Goal: Information Seeking & Learning: Learn about a topic

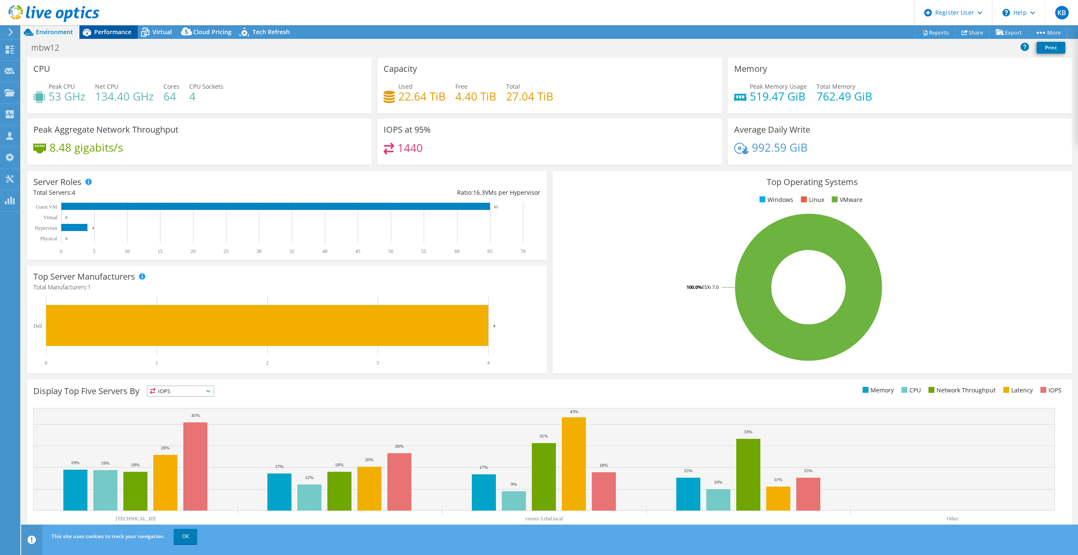
click at [101, 35] on span "Performance" at bounding box center [112, 32] width 37 height 8
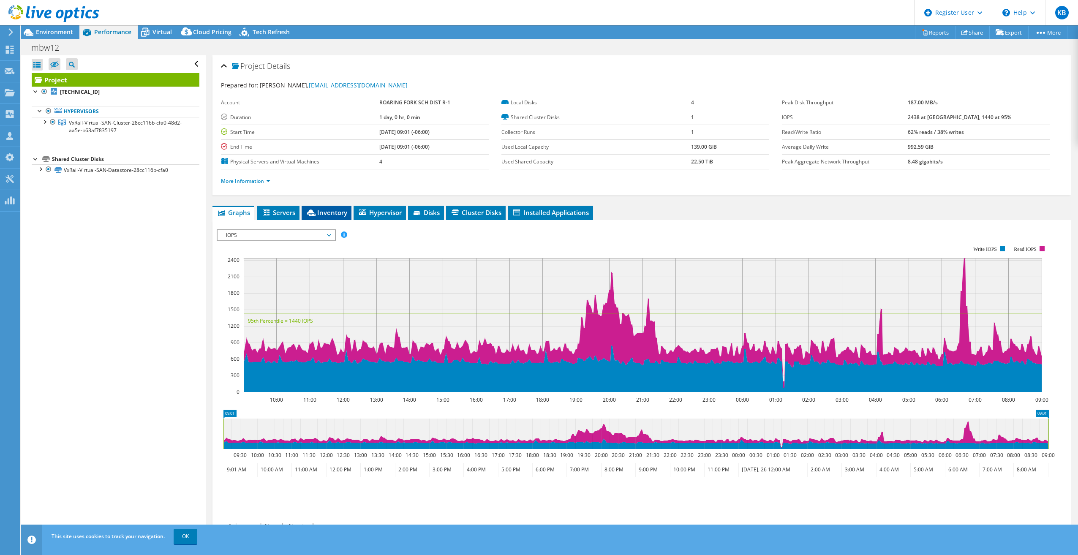
click at [313, 213] on icon at bounding box center [311, 213] width 8 height 6
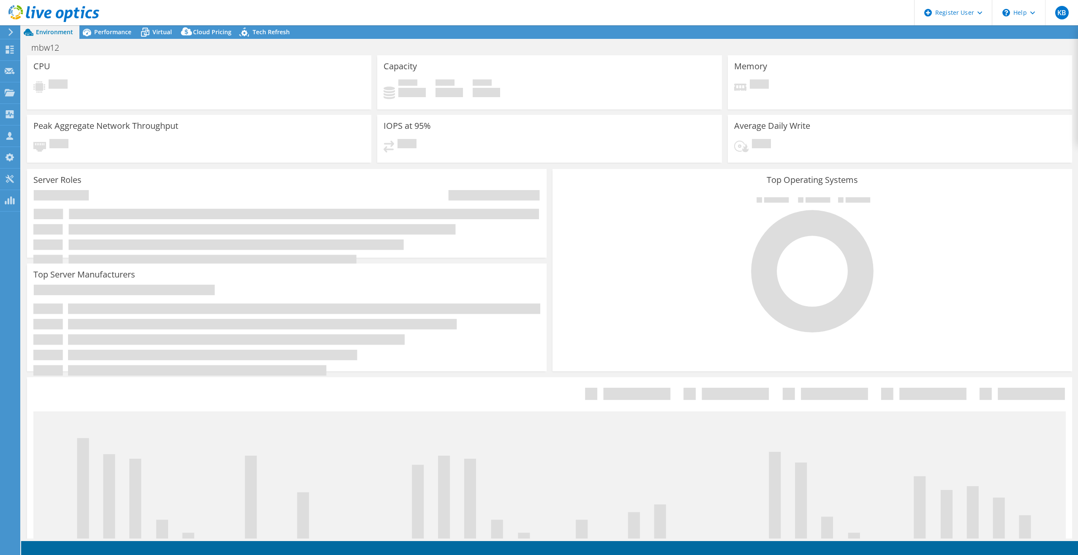
select select "USD"
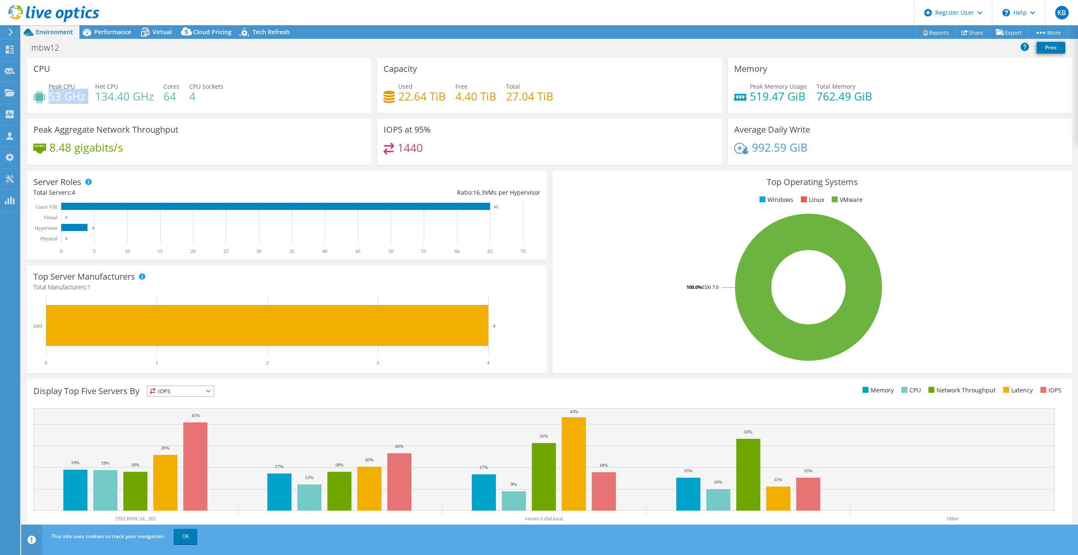
drag, startPoint x: 49, startPoint y: 97, endPoint x: 86, endPoint y: 103, distance: 37.7
click at [86, 103] on div "Peak CPU 53 GHz Net CPU 134.40 GHz Cores 64 CPU Sockets 4" at bounding box center [199, 95] width 332 height 27
click at [117, 31] on span "Performance" at bounding box center [112, 32] width 37 height 8
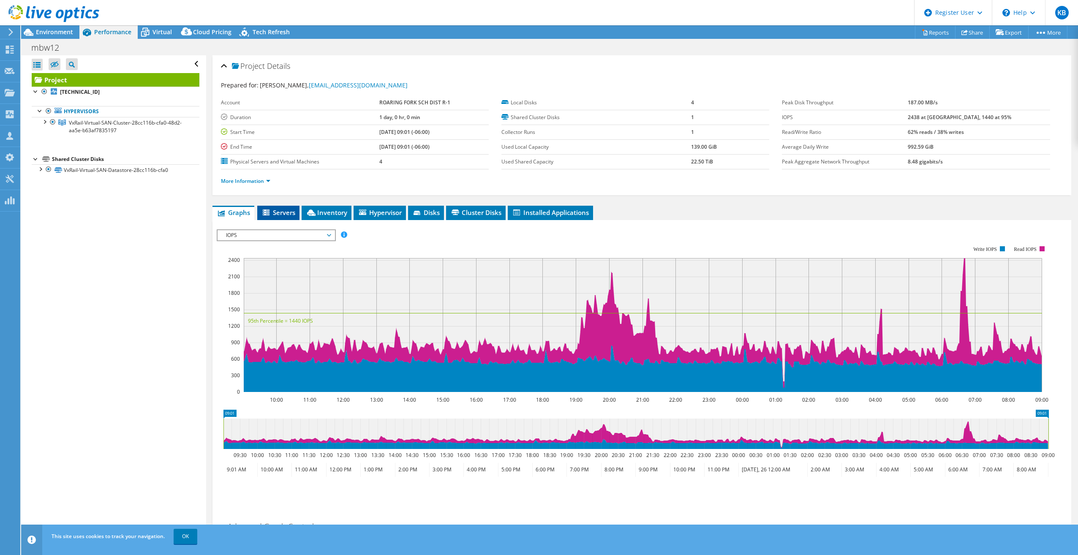
click at [289, 210] on span "Servers" at bounding box center [278, 212] width 34 height 8
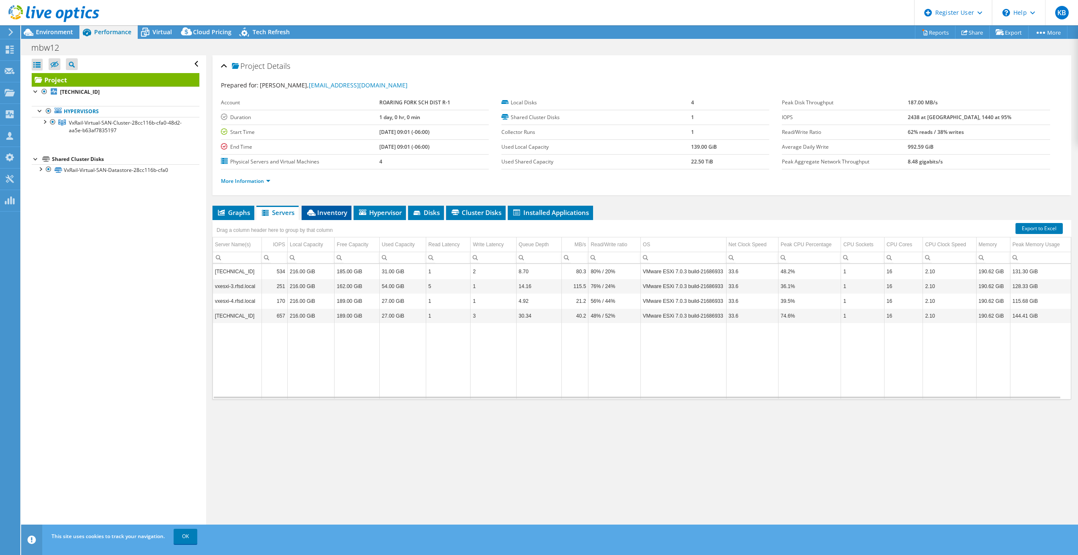
click at [328, 212] on span "Inventory" at bounding box center [326, 212] width 41 height 8
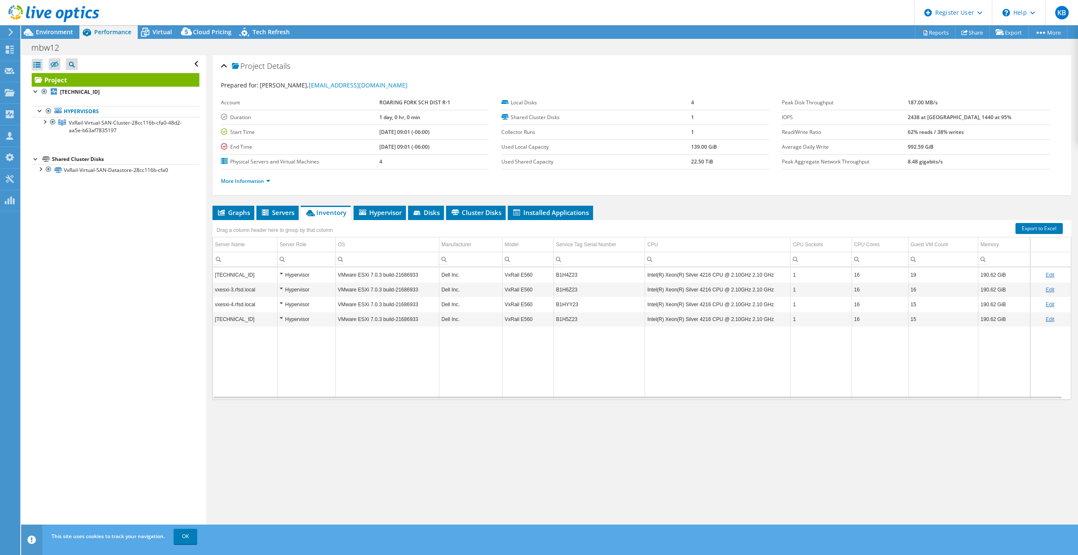
click at [55, 25] on div at bounding box center [49, 14] width 99 height 28
click at [54, 29] on span "Environment" at bounding box center [54, 32] width 37 height 8
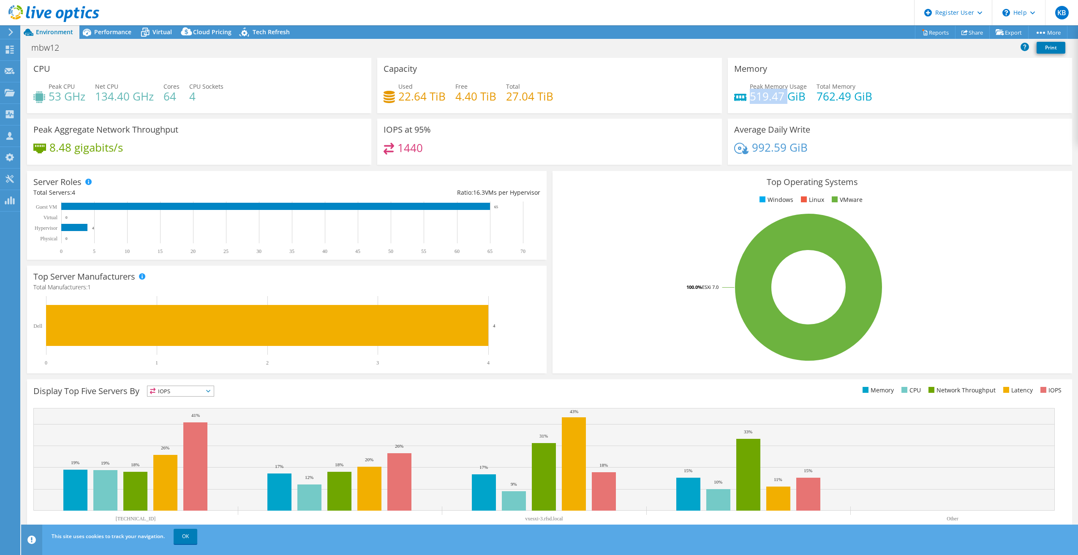
drag, startPoint x: 746, startPoint y: 96, endPoint x: 784, endPoint y: 94, distance: 38.5
click at [784, 94] on h4 "519.47 GiB" at bounding box center [778, 96] width 57 height 9
click at [124, 27] on div "Performance" at bounding box center [108, 32] width 58 height 14
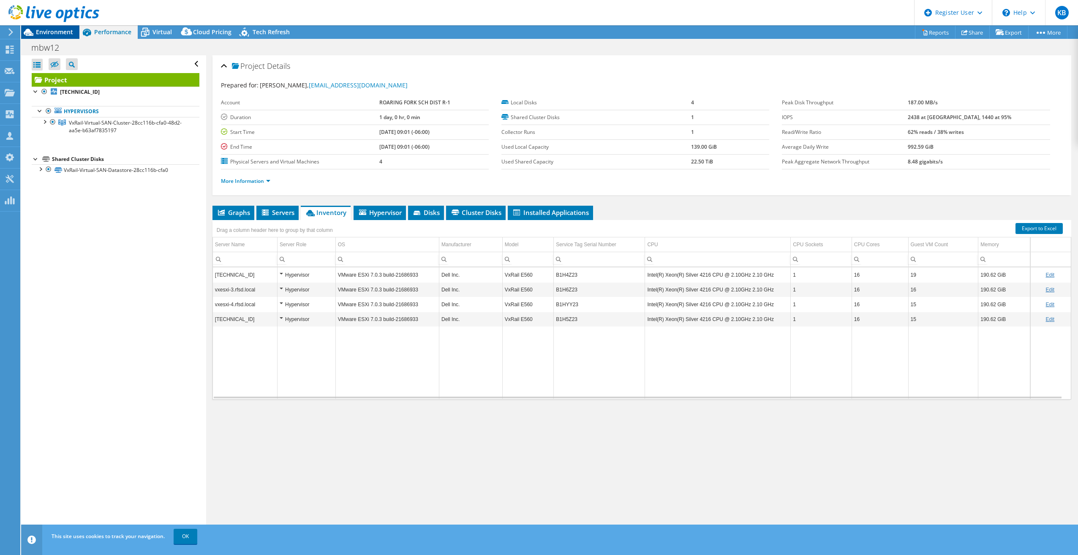
click at [50, 32] on span "Environment" at bounding box center [54, 32] width 37 height 8
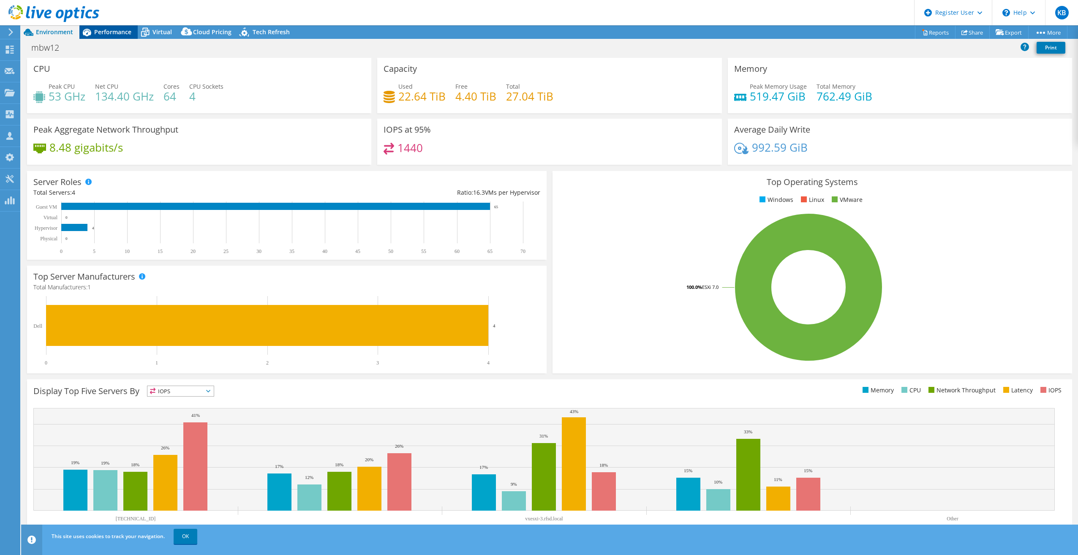
click at [106, 31] on span "Performance" at bounding box center [112, 32] width 37 height 8
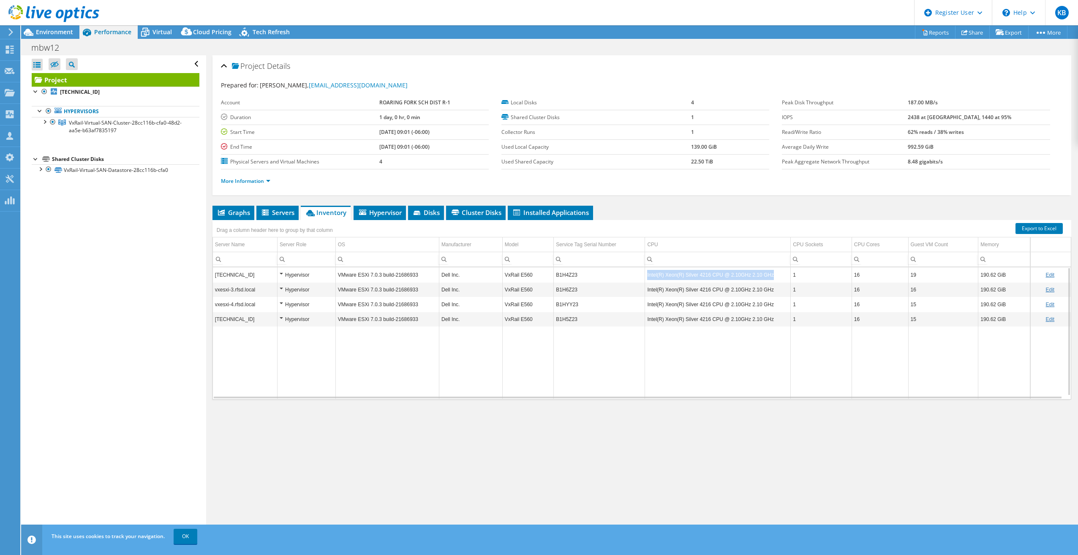
copy td "Intel(R) Xeon(R) Silver 4216 CPU @ 2.10GHz 2.10 GHz"
drag, startPoint x: 645, startPoint y: 277, endPoint x: 764, endPoint y: 278, distance: 118.3
click at [764, 278] on td "Intel(R) Xeon(R) Silver 4216 CPU @ 2.10GHz 2.10 GHz" at bounding box center [718, 274] width 146 height 15
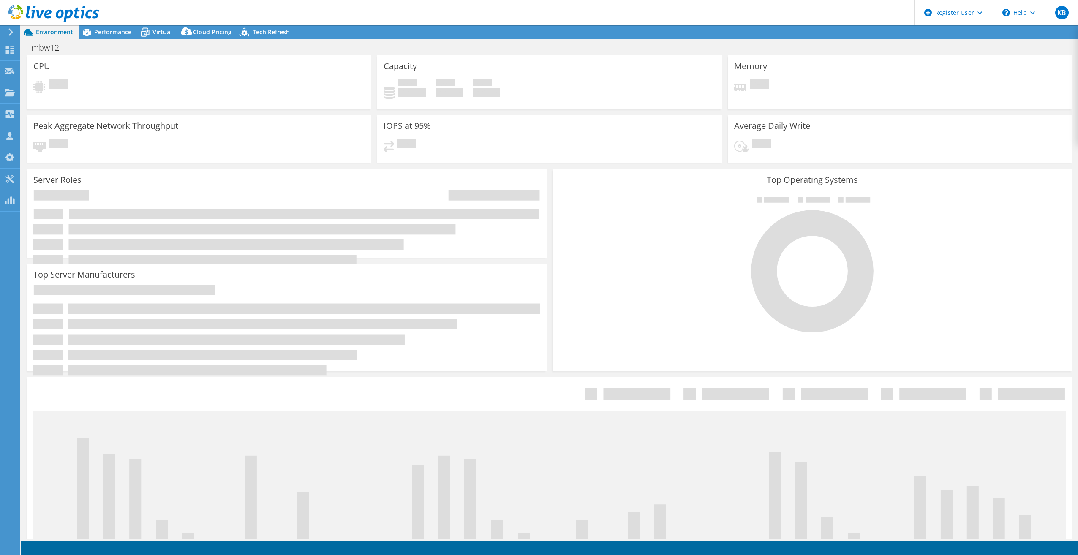
select select "USD"
